Goal: Task Accomplishment & Management: Manage account settings

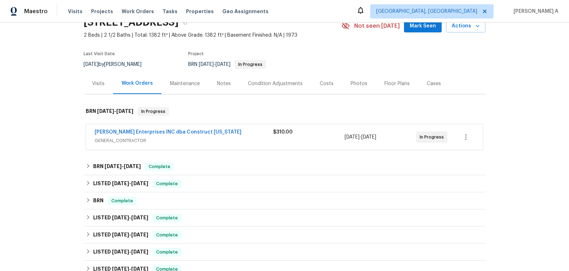
scroll to position [36, 0]
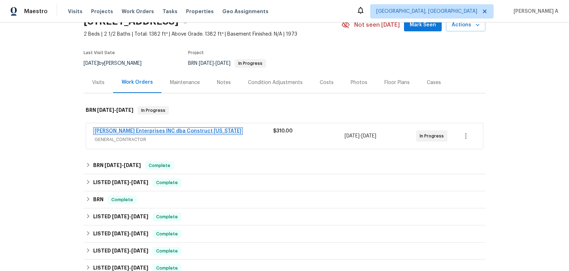
click at [130, 130] on link "Strick Enterprises INC dba Construct Ohio" at bounding box center [168, 130] width 147 height 5
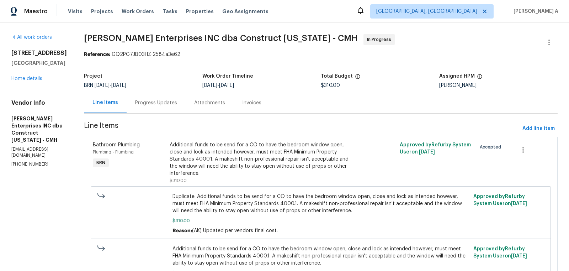
click at [168, 110] on div "Progress Updates" at bounding box center [156, 102] width 59 height 21
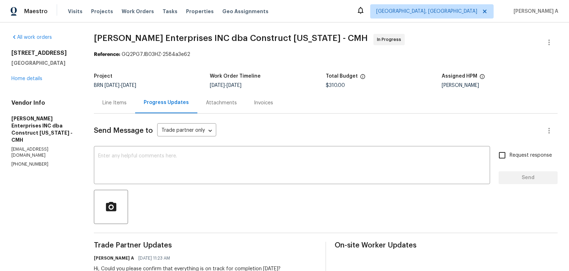
click at [32, 161] on p "(614) 591-4777" at bounding box center [43, 164] width 65 height 6
copy p "(614) 591-4777"
click at [114, 100] on div "Line Items" at bounding box center [114, 102] width 24 height 7
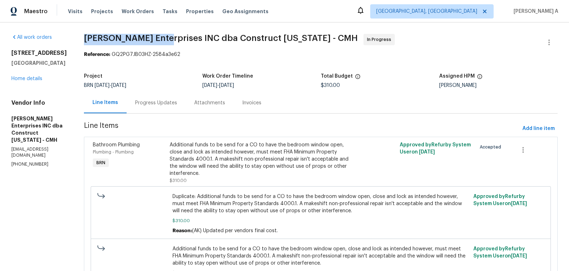
copy span "Strick Enterprises"
drag, startPoint x: 87, startPoint y: 37, endPoint x: 159, endPoint y: 38, distance: 71.9
click at [159, 38] on span "Strick Enterprises INC dba Construct Ohio - CMH" at bounding box center [221, 38] width 274 height 9
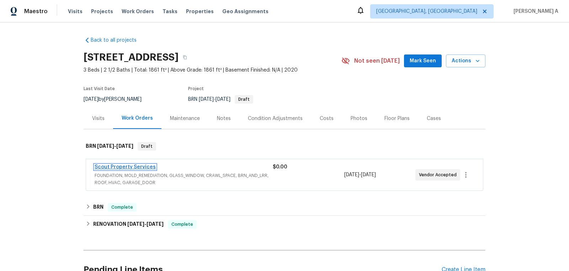
click at [136, 166] on link "Scout Property Services" at bounding box center [125, 166] width 61 height 5
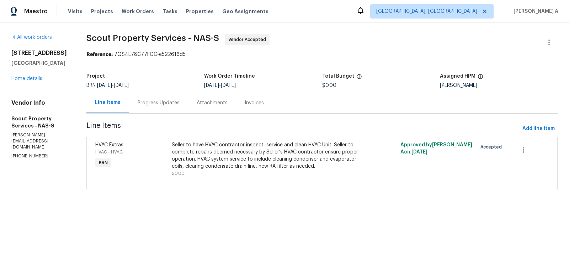
click at [161, 108] on div "Progress Updates" at bounding box center [158, 102] width 59 height 21
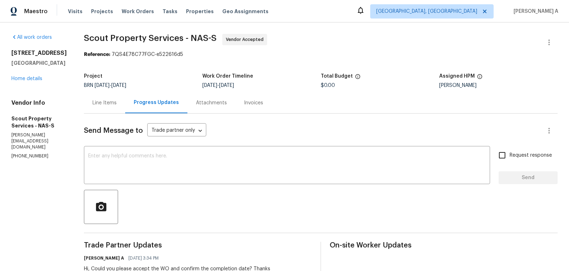
click at [97, 102] on div "Line Items" at bounding box center [104, 102] width 24 height 7
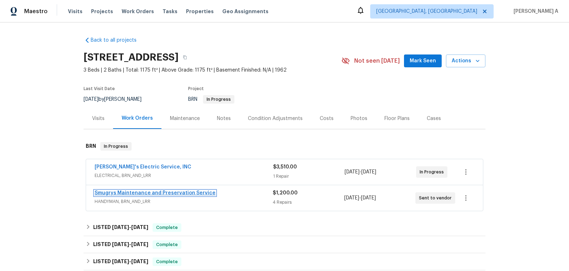
click at [148, 192] on link "Smugrys Maintenance and Preservation Service" at bounding box center [155, 192] width 121 height 5
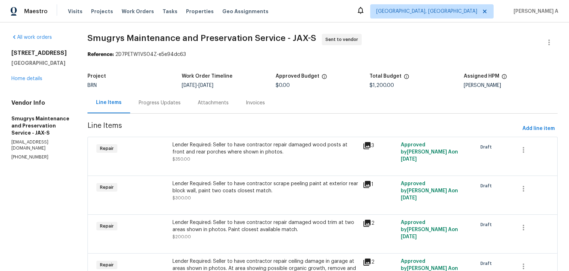
click at [24, 144] on p "smugryllc@gmail.com" at bounding box center [40, 145] width 59 height 12
click at [26, 154] on p "(904) 343-8216" at bounding box center [40, 157] width 59 height 6
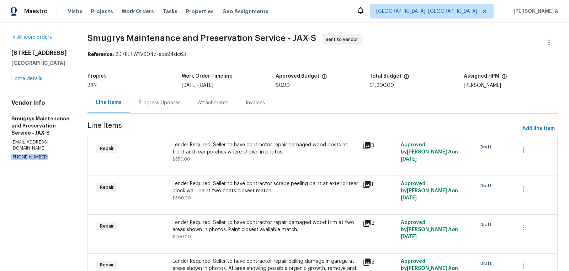
copy p "(904) 343-8216"
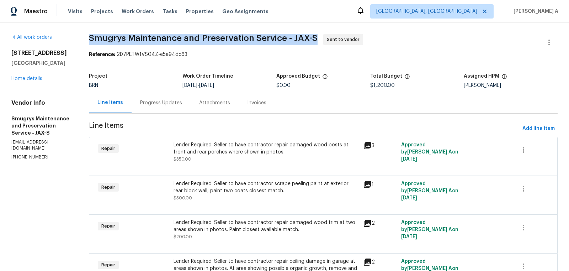
drag, startPoint x: 87, startPoint y: 39, endPoint x: 174, endPoint y: 38, distance: 87.5
click at [174, 38] on div "All work orders 7910 Praver Dr W Jacksonville, FL 32217 Home details Vendor Inf…" at bounding box center [284, 174] width 569 height 304
click at [174, 38] on span "Smugrys Maintenance and Preservation Service - JAX-S" at bounding box center [203, 38] width 229 height 9
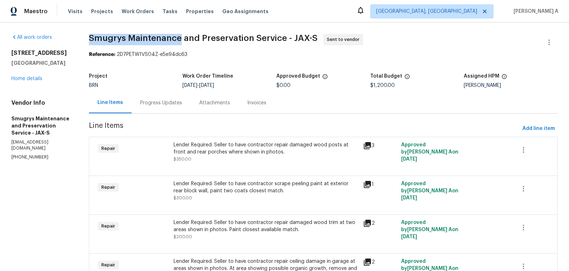
drag, startPoint x: 180, startPoint y: 38, endPoint x: 87, endPoint y: 35, distance: 93.6
click at [87, 35] on div "All work orders 7910 Praver Dr W Jacksonville, FL 32217 Home details Vendor Inf…" at bounding box center [284, 174] width 569 height 304
copy span "Smugrys Maintenance"
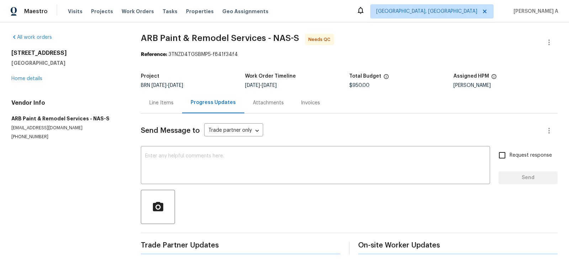
click at [151, 106] on div "Line Items" at bounding box center [161, 102] width 24 height 7
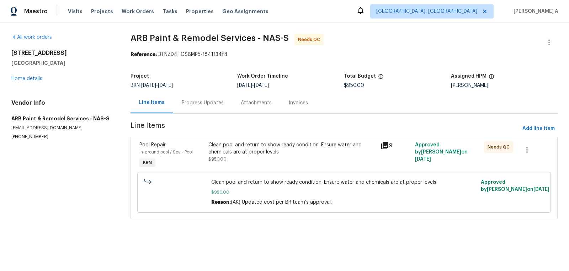
click at [200, 97] on div "Progress Updates" at bounding box center [202, 102] width 59 height 21
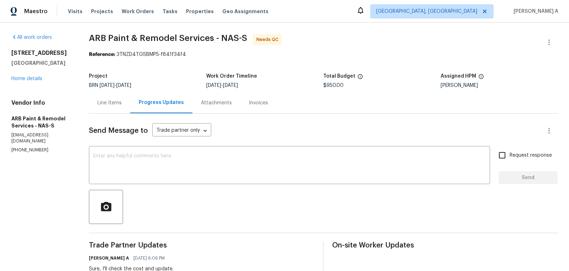
click at [107, 98] on div "Line Items" at bounding box center [109, 102] width 41 height 21
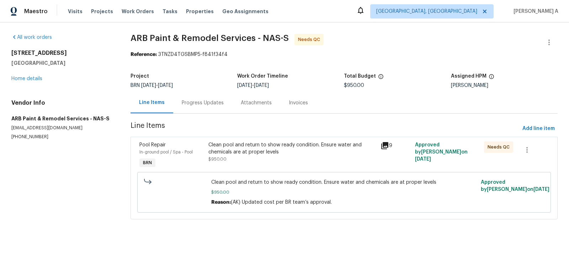
click at [254, 157] on div "Clean pool and return to show ready condition. Ensure water and chemicals are a…" at bounding box center [292, 151] width 168 height 21
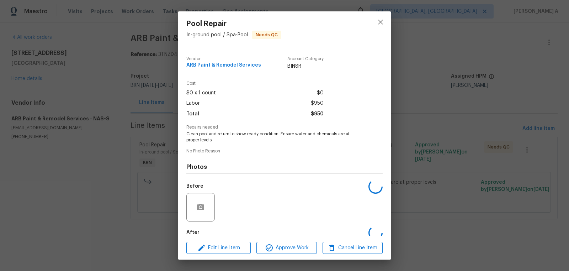
scroll to position [39, 0]
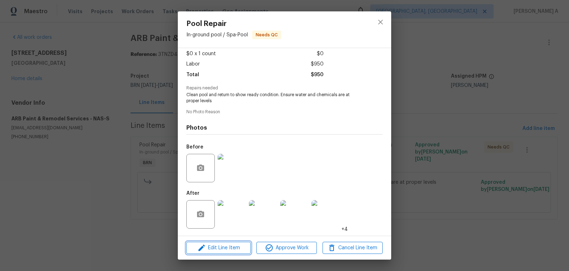
click at [230, 248] on span "Edit Line Item" at bounding box center [219, 247] width 60 height 9
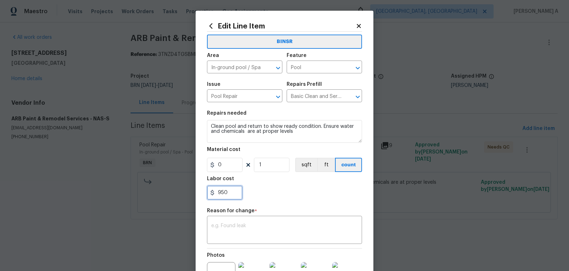
drag, startPoint x: 229, startPoint y: 191, endPoint x: 205, endPoint y: 191, distance: 24.2
click at [205, 191] on div "Edit Line Item BINSR Area In-ground pool / Spa ​ Feature Pool ​ Issue Pool Repa…" at bounding box center [285, 179] width 178 height 336
paste input "2150.0"
type input "2150"
click at [238, 232] on textarea at bounding box center [284, 230] width 147 height 15
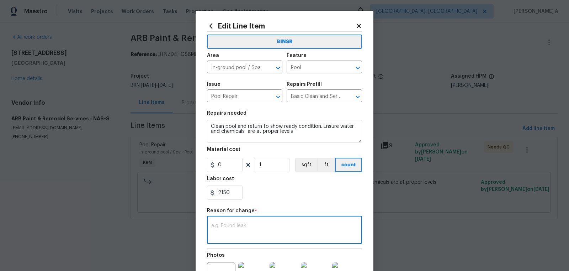
click at [269, 232] on textarea at bounding box center [284, 230] width 147 height 15
paste textarea "(AK) Updated cost per BR team’s approval."
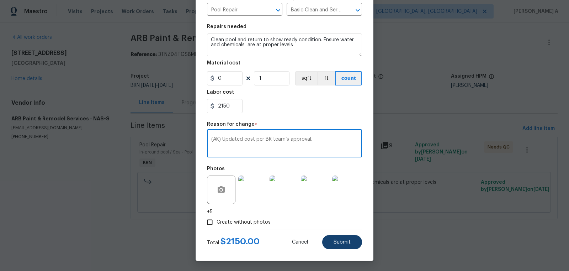
type textarea "(AK) Updated cost per BR team’s approval."
click at [350, 242] on span "Submit" at bounding box center [342, 241] width 17 height 5
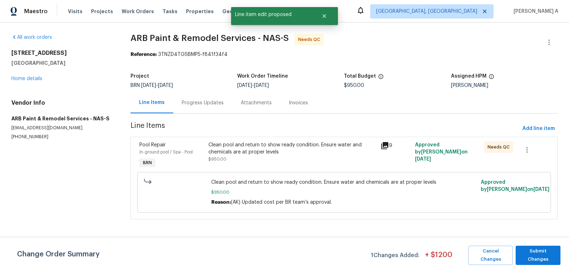
scroll to position [0, 0]
click at [549, 253] on span "Submit Changes" at bounding box center [538, 255] width 38 height 16
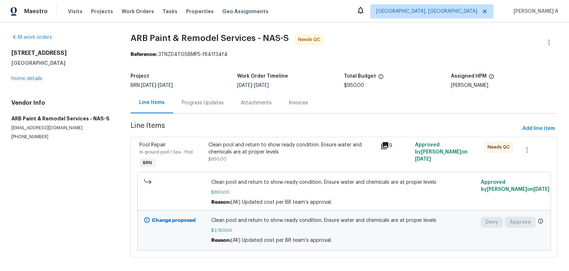
click at [199, 99] on div "Progress Updates" at bounding box center [203, 102] width 42 height 7
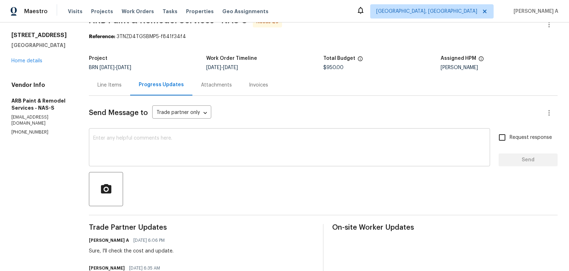
scroll to position [33, 0]
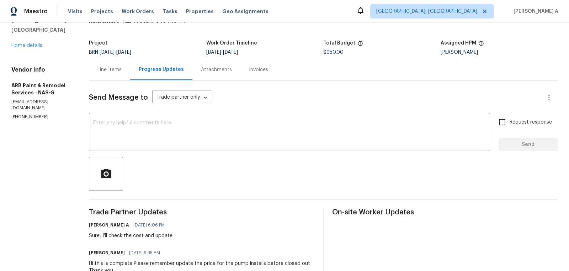
click at [91, 255] on h6 "Anni Santos" at bounding box center [107, 252] width 36 height 7
copy h6 "Anni"
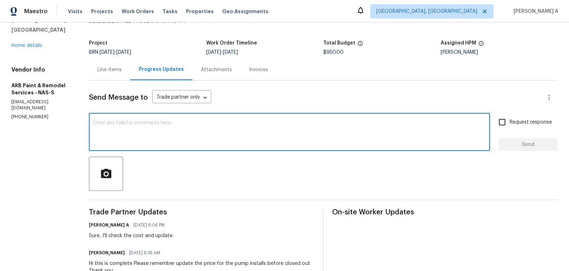
click at [126, 133] on textarea at bounding box center [289, 132] width 393 height 25
paste textarea "Anni"
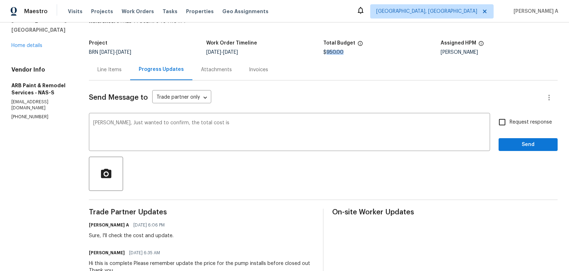
drag, startPoint x: 327, startPoint y: 52, endPoint x: 366, endPoint y: 53, distance: 39.5
click at [366, 52] on div "$950.00" at bounding box center [381, 52] width 117 height 5
copy span "950.00"
click at [232, 129] on textarea "Anni, Just wanted to confirm, the total cost is" at bounding box center [289, 132] width 393 height 25
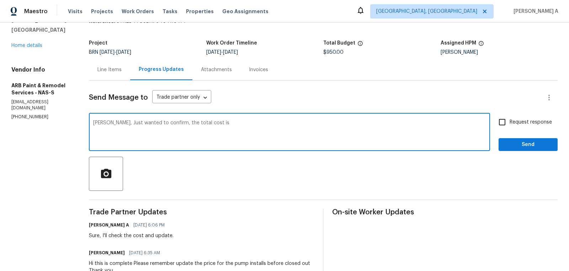
paste textarea "950.00"
drag, startPoint x: 201, startPoint y: 122, endPoint x: 281, endPoint y: 123, distance: 80.8
click at [282, 122] on textarea "Anni, Just wanted to confirm, the total cost is 950" at bounding box center [289, 132] width 393 height 25
paste textarea "2,150.00"
type textarea "Anni, Just wanted to confirm, the total cost is 2,150.00, right?"
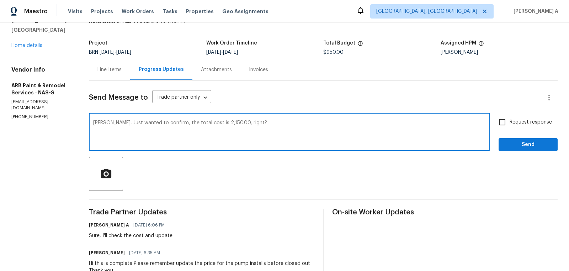
click at [498, 122] on input "Request response" at bounding box center [502, 122] width 15 height 15
checkbox input "true"
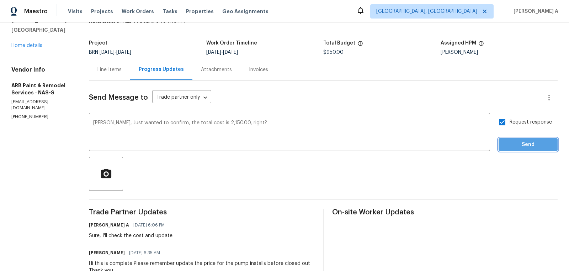
click at [534, 147] on span "Send" at bounding box center [528, 144] width 48 height 9
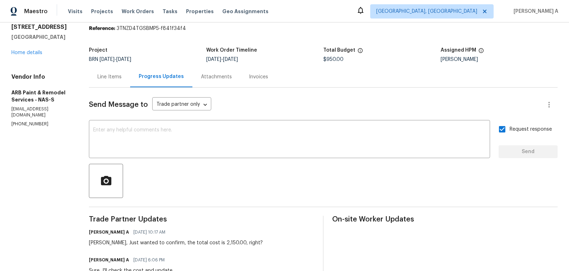
scroll to position [49, 0]
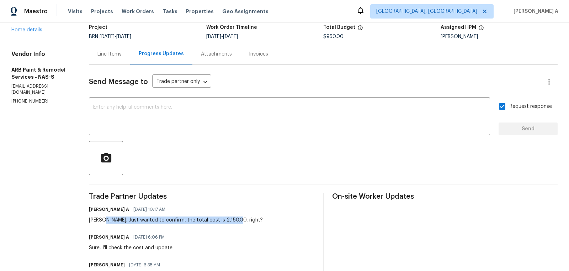
drag, startPoint x: 103, startPoint y: 220, endPoint x: 293, endPoint y: 221, distance: 190.3
click at [293, 221] on div "Akshay Ajaya Kumar A 09/05/2025 10:17 AM Anni, Just wanted to confirm, the tota…" at bounding box center [202, 213] width 226 height 19
copy div "Just wanted to confirm, the total cost is 2,150.00, right?"
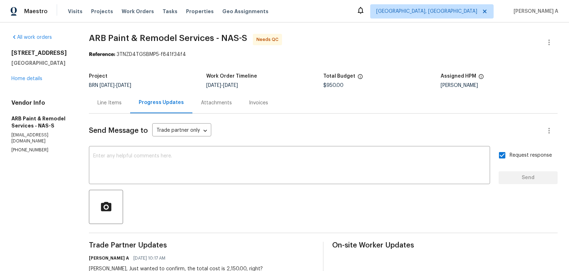
click at [109, 100] on div "Line Items" at bounding box center [109, 102] width 24 height 7
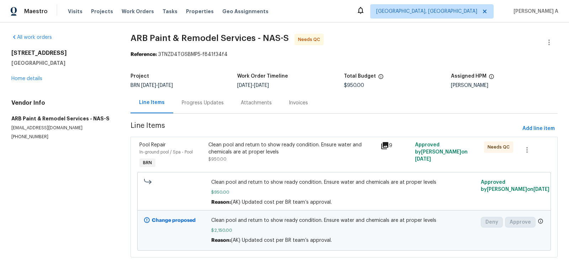
scroll to position [6, 0]
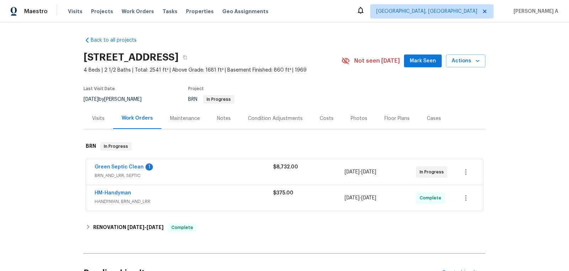
click at [116, 163] on span "Green Septic Clean" at bounding box center [119, 166] width 49 height 7
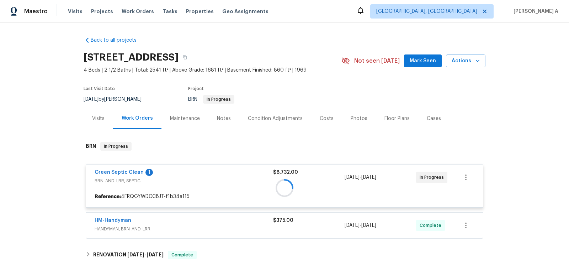
click at [116, 171] on div at bounding box center [285, 188] width 402 height 106
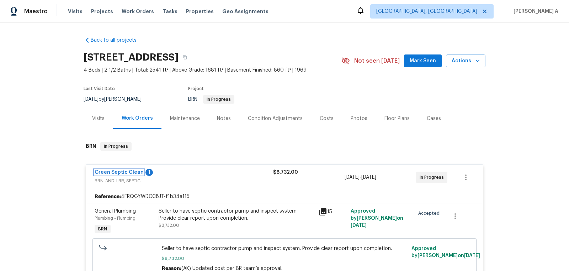
click at [116, 171] on link "Green Septic Clean" at bounding box center [119, 172] width 49 height 5
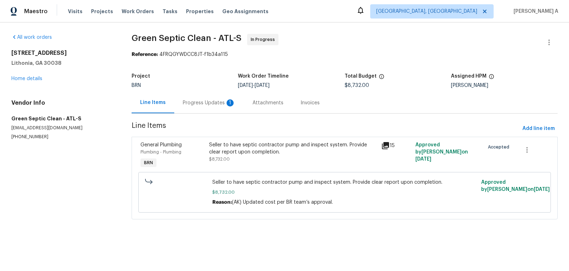
click at [210, 104] on div "Progress Updates 1" at bounding box center [209, 102] width 53 height 7
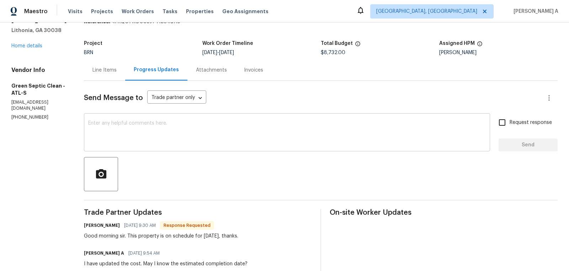
scroll to position [35, 0]
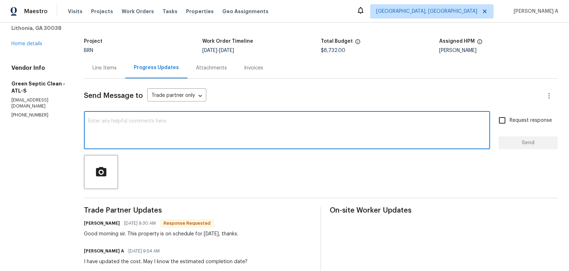
click at [219, 131] on textarea at bounding box center [287, 130] width 398 height 25
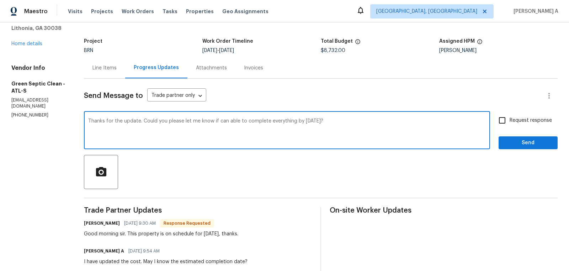
click at [212, 125] on textarea "Thanks for the update. Could you please let me know if can able to complete eve…" at bounding box center [287, 130] width 398 height 25
click at [0, 0] on icon "Paraphrase text" at bounding box center [0, 0] width 0 height 0
click at [0, 0] on icon "Text is too long. Try paraphrasing shorter sections." at bounding box center [0, 0] width 0 height 0
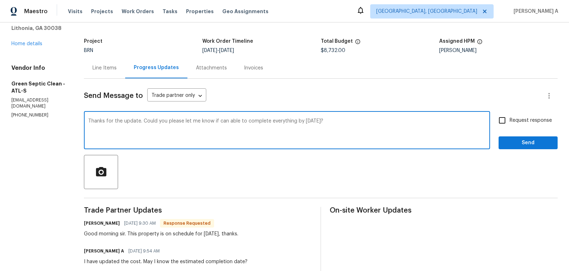
click at [251, 116] on div "Thanks for the update. Could you please let me know if can able to complete eve…" at bounding box center [287, 131] width 406 height 36
click at [225, 121] on textarea "Thanks for the update. Could you please let me know if can able to complete eve…" at bounding box center [287, 130] width 398 height 25
click at [225, 121] on textarea "Thanks for the update. Could you please let me know if we can able to complete …" at bounding box center [287, 130] width 398 height 25
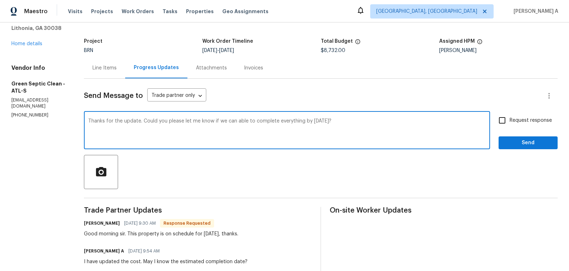
click at [0, 0] on icon "Paraphrase text" at bounding box center [0, 0] width 0 height 0
click at [0, 0] on icon "Text is too long. Try paraphrasing shorter sections." at bounding box center [0, 0] width 0 height 0
click at [0, 0] on li "Could you please let me know if we can complete everything by today?" at bounding box center [0, 0] width 0 height 0
type textarea "Thanks for the update. Could you please let me know if we can complete everythi…"
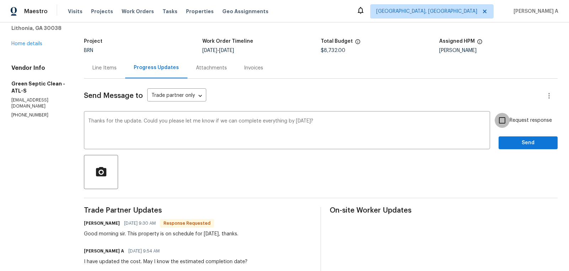
click at [503, 121] on input "Request response" at bounding box center [502, 120] width 15 height 15
checkbox input "true"
click at [510, 145] on span "Send" at bounding box center [528, 142] width 48 height 9
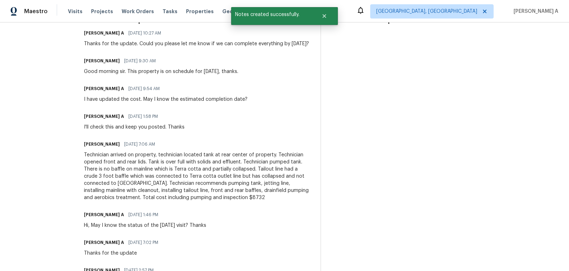
scroll to position [0, 0]
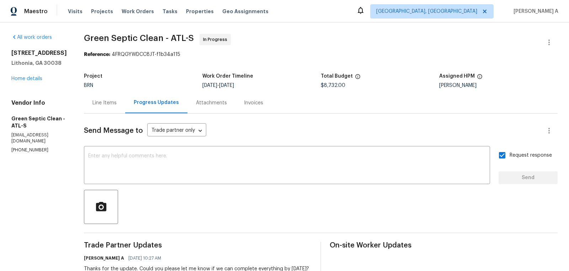
click at [106, 106] on div "Line Items" at bounding box center [104, 102] width 41 height 21
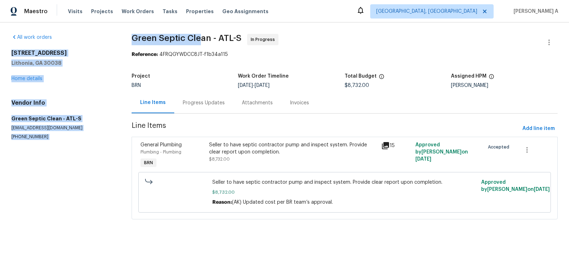
drag, startPoint x: 123, startPoint y: 37, endPoint x: 199, endPoint y: 38, distance: 75.8
click at [199, 38] on div "All work orders 3145 Oxbridge Way Lithonia, GA 30038 Home details Vendor Info G…" at bounding box center [284, 130] width 569 height 217
click at [199, 38] on span "Green Septic Clean - ATL-S" at bounding box center [187, 38] width 110 height 9
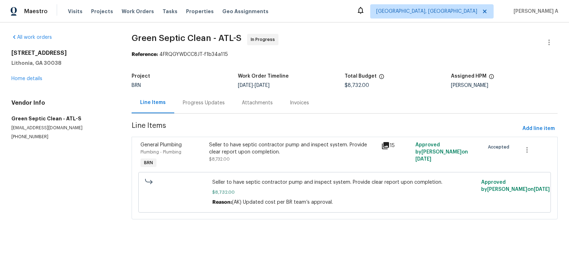
click at [208, 38] on span "Green Septic Clean - ATL-S" at bounding box center [187, 38] width 110 height 9
copy span "Green Septic Clean"
drag, startPoint x: 210, startPoint y: 38, endPoint x: 126, endPoint y: 38, distance: 84.0
click at [127, 38] on div "All work orders 3145 Oxbridge Way Lithonia, GA 30038 Home details Vendor Info G…" at bounding box center [284, 130] width 569 height 217
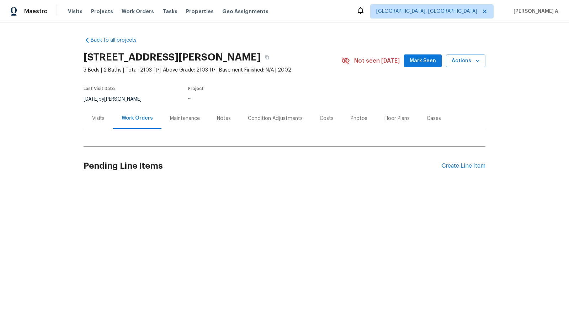
click at [150, 198] on div "Back to all projects [STREET_ADDRESS][PERSON_NAME] 3 Beds | 2 Baths | Total: 21…" at bounding box center [284, 126] width 569 height 208
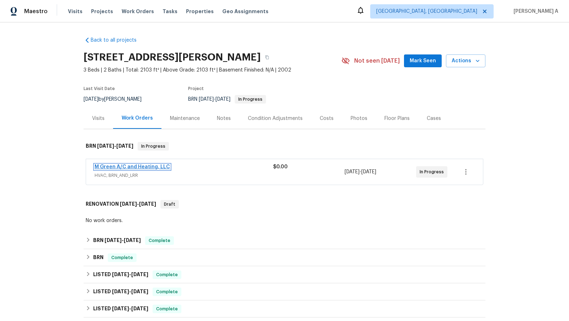
click at [129, 165] on link "M Green A/C and Heating, LLC" at bounding box center [132, 166] width 75 height 5
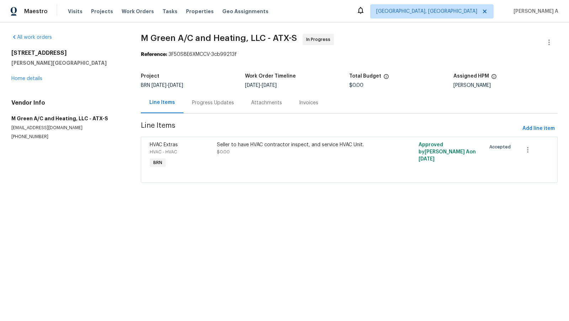
click at [25, 136] on p "[PHONE_NUMBER]" at bounding box center [67, 137] width 112 height 6
copy p "[PHONE_NUMBER]"
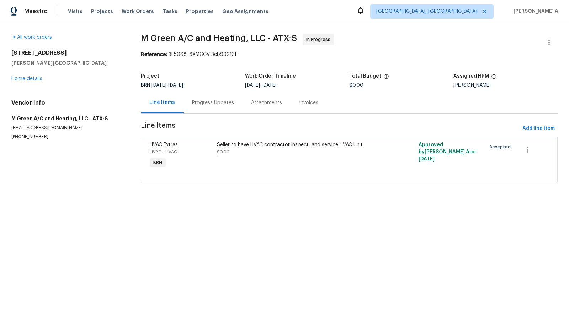
click at [202, 105] on div "Progress Updates" at bounding box center [213, 102] width 42 height 7
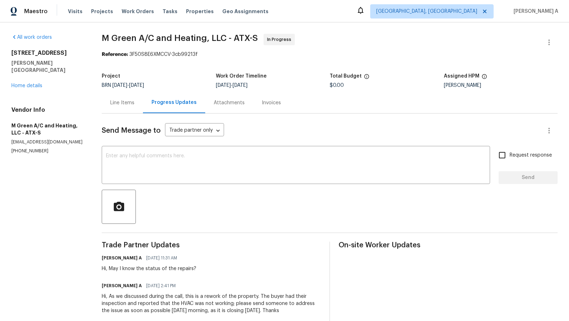
click at [28, 148] on p "[PHONE_NUMBER]" at bounding box center [47, 151] width 73 height 6
copy p "[PHONE_NUMBER]"
